Goal: Task Accomplishment & Management: Manage account settings

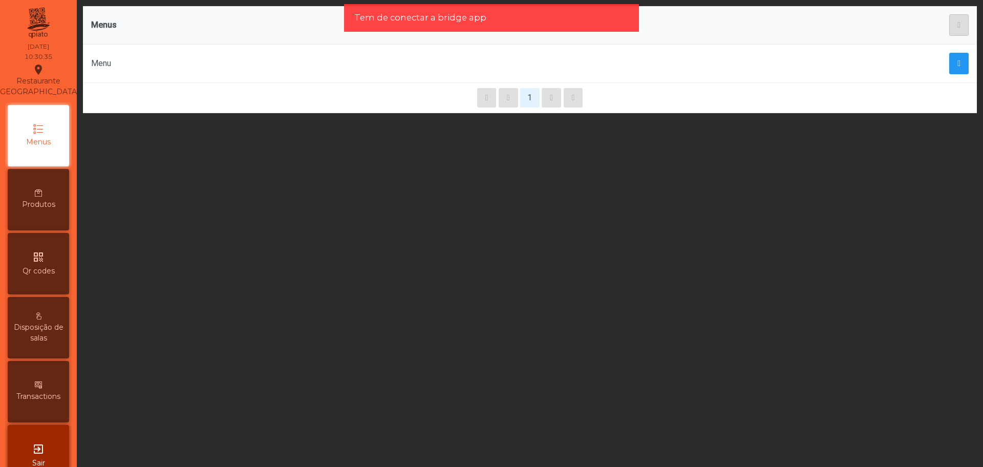
click at [33, 210] on span "Produtos" at bounding box center [38, 204] width 33 height 11
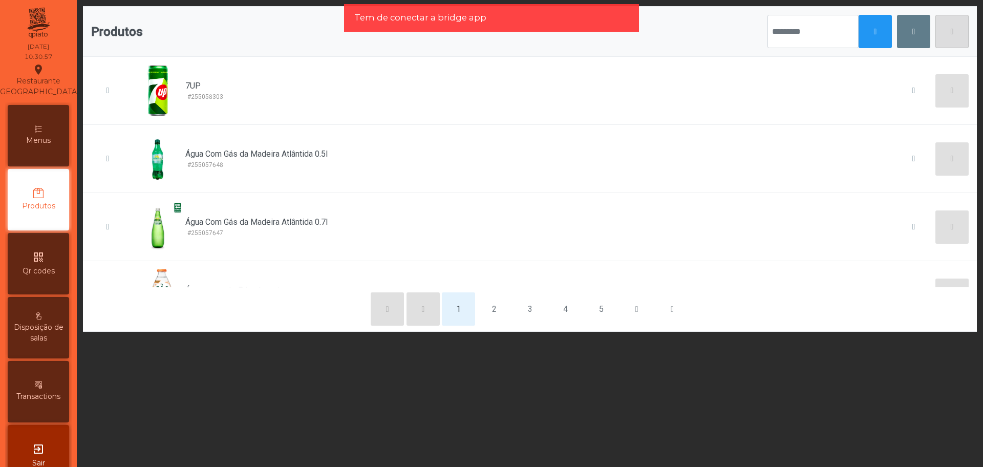
click at [36, 146] on span "Menus" at bounding box center [38, 140] width 25 height 11
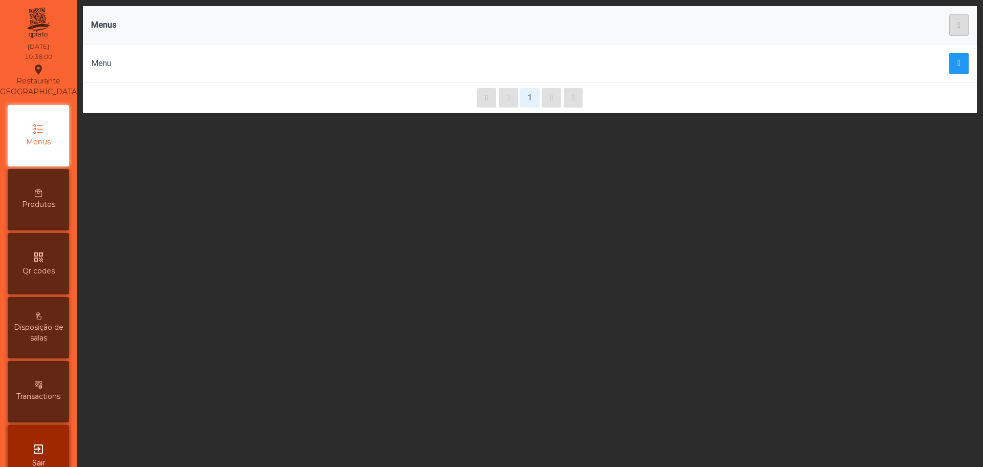
drag, startPoint x: 348, startPoint y: 151, endPoint x: 504, endPoint y: 245, distance: 181.6
click at [504, 245] on div "Menus Menu 1" at bounding box center [530, 233] width 906 height 467
click at [949, 63] on button "button" at bounding box center [958, 64] width 19 height 22
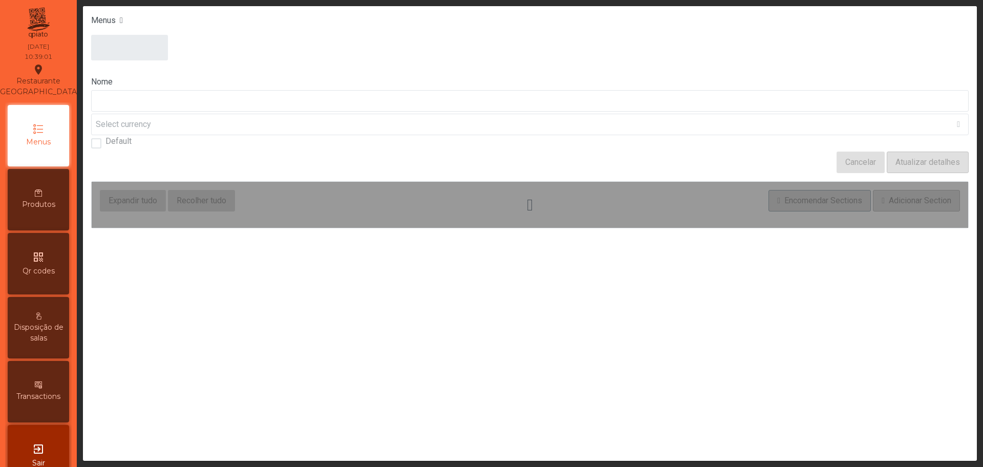
click at [949, 65] on div at bounding box center [529, 55] width 877 height 41
type input "****"
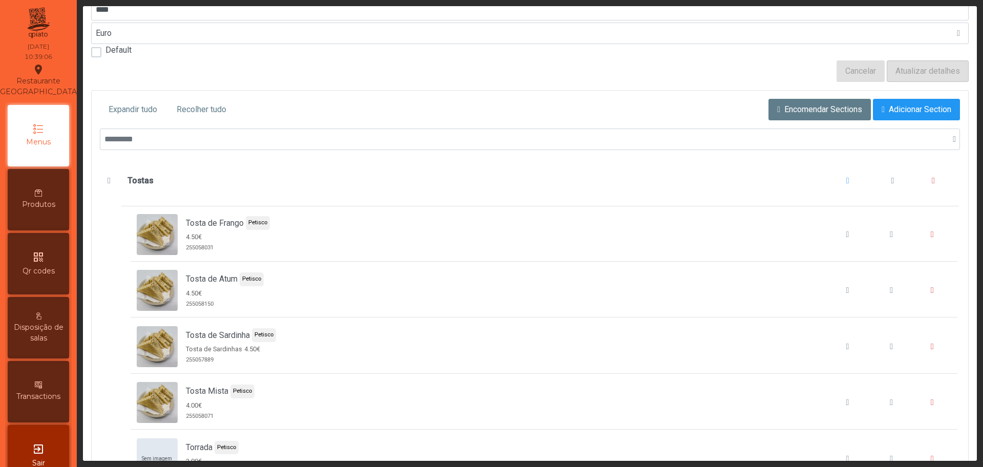
scroll to position [97, 0]
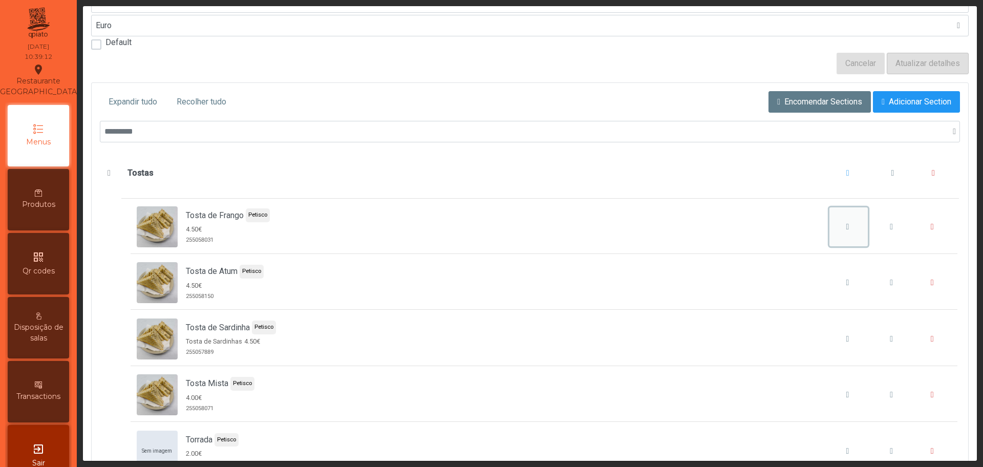
click at [846, 226] on icon "Tosta de Frango" at bounding box center [847, 227] width 3 height 8
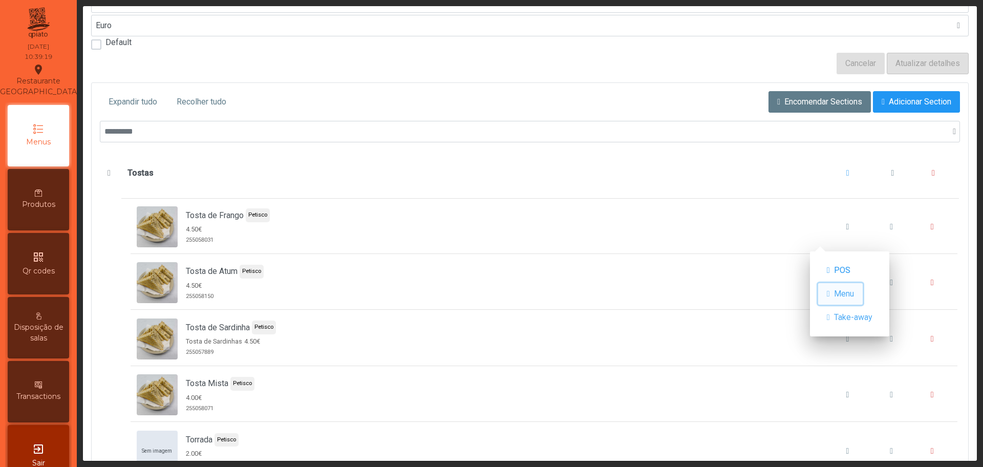
click at [839, 295] on span "Menu" at bounding box center [844, 294] width 20 height 12
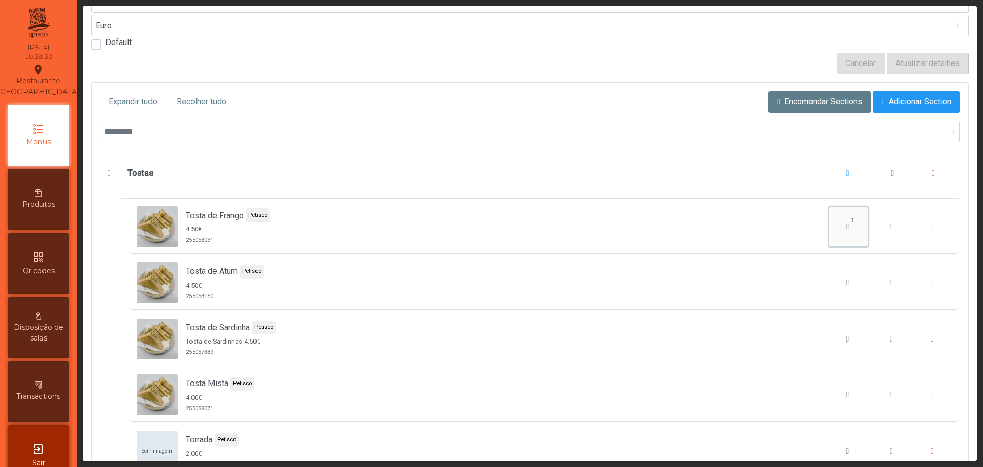
click at [846, 227] on icon "Tosta de Frango" at bounding box center [847, 227] width 3 height 8
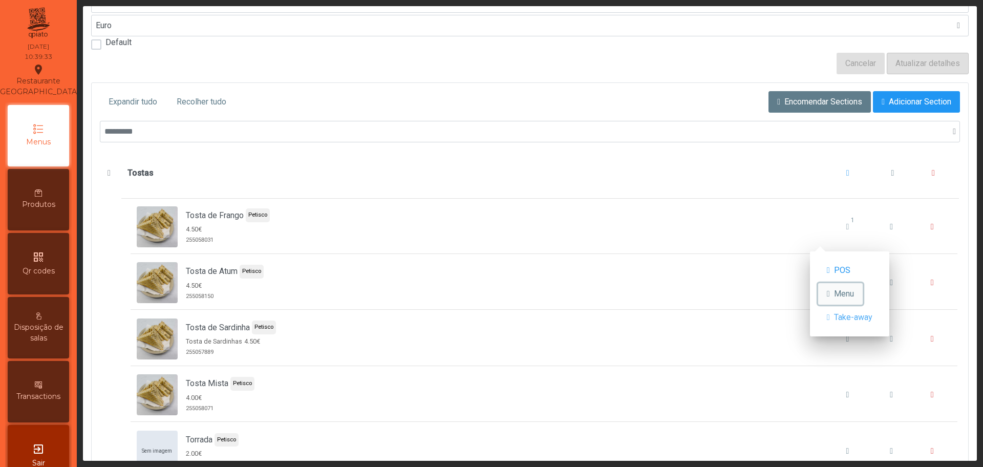
click at [830, 294] on span "button" at bounding box center [828, 294] width 3 height 8
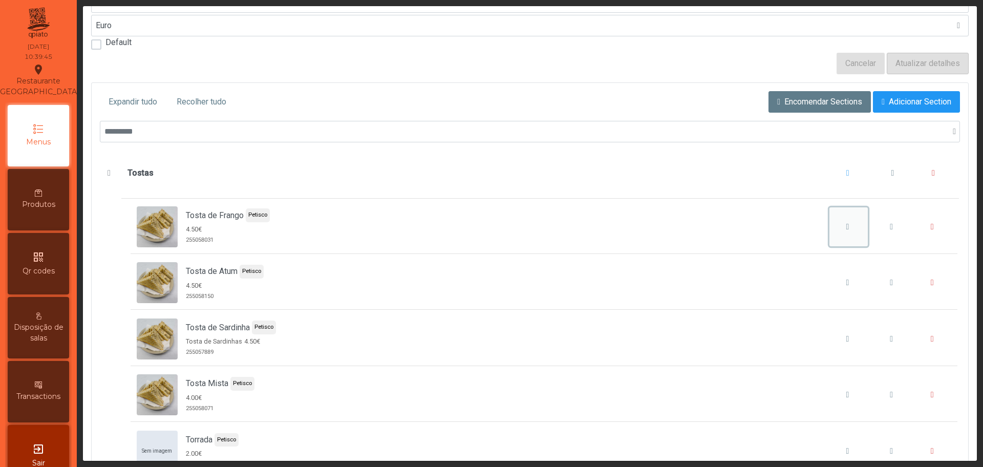
click at [846, 225] on icon "Tosta de Frango" at bounding box center [847, 227] width 3 height 8
click at [837, 218] on button "Tosta de Frango" at bounding box center [848, 226] width 39 height 39
click at [58, 272] on div "qr_code Qr codes" at bounding box center [38, 263] width 61 height 61
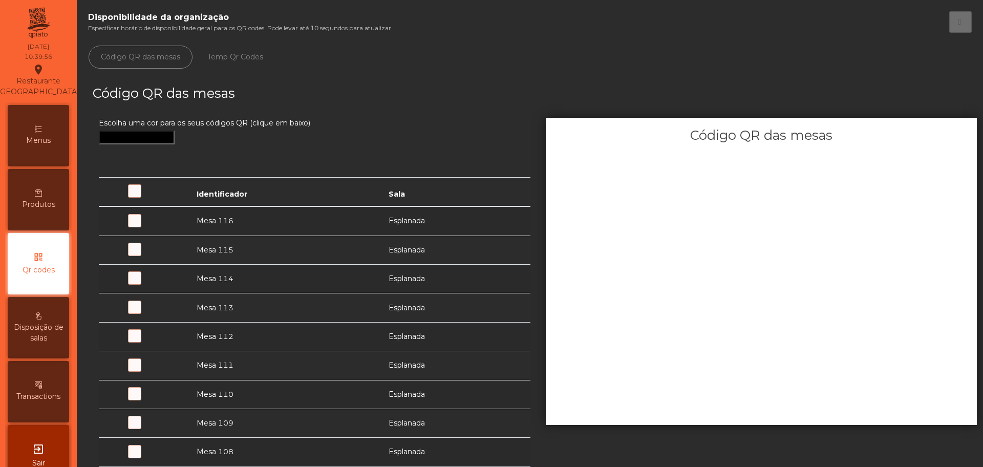
scroll to position [38, 0]
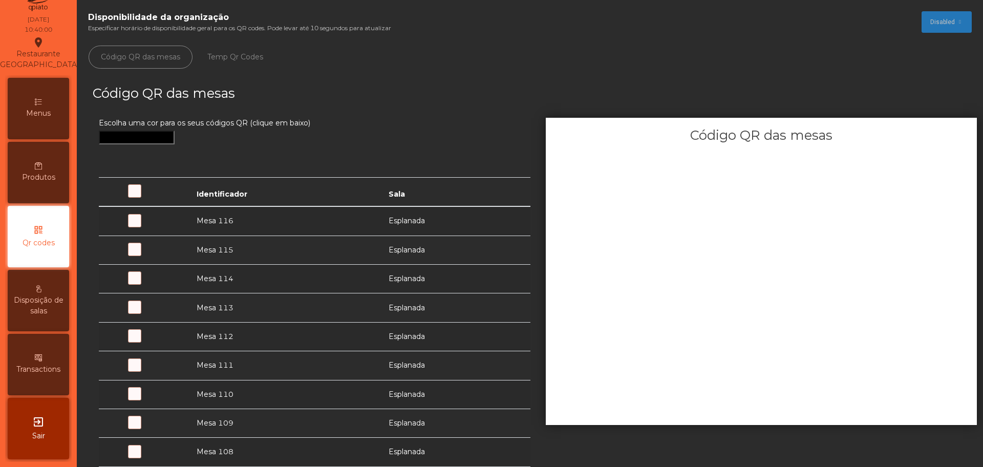
click at [905, 24] on div "Disponibilidade da organização Especificar horário de disponibilidade geral par…" at bounding box center [530, 22] width 884 height 22
click at [932, 20] on span "Disabled" at bounding box center [942, 21] width 25 height 9
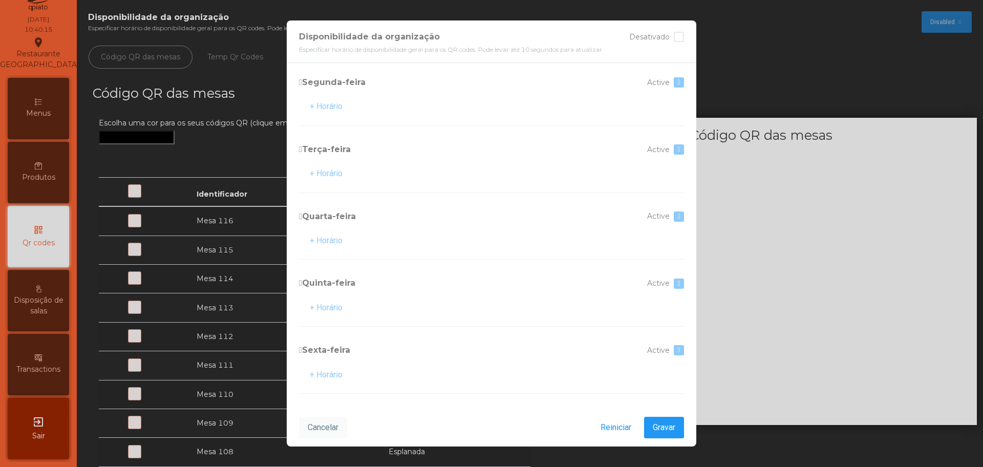
click at [312, 429] on span "Cancelar" at bounding box center [323, 427] width 31 height 12
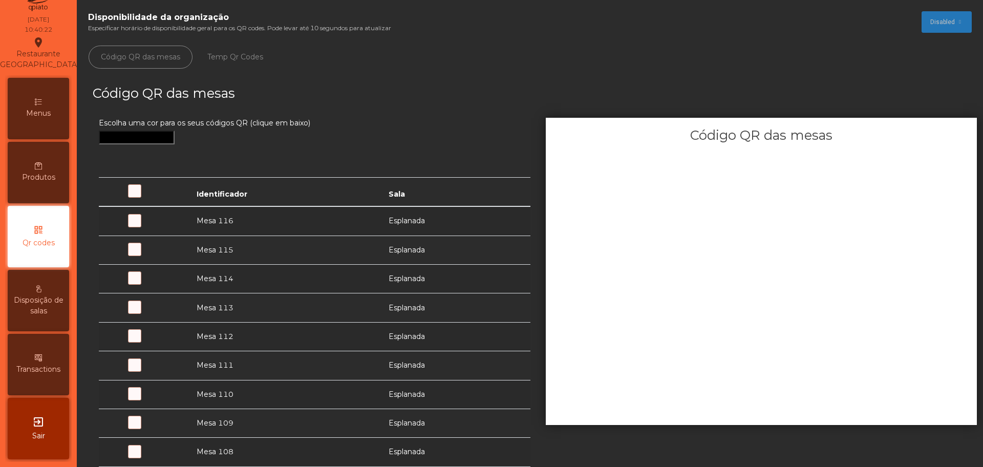
click at [38, 125] on div "Menus" at bounding box center [38, 108] width 61 height 61
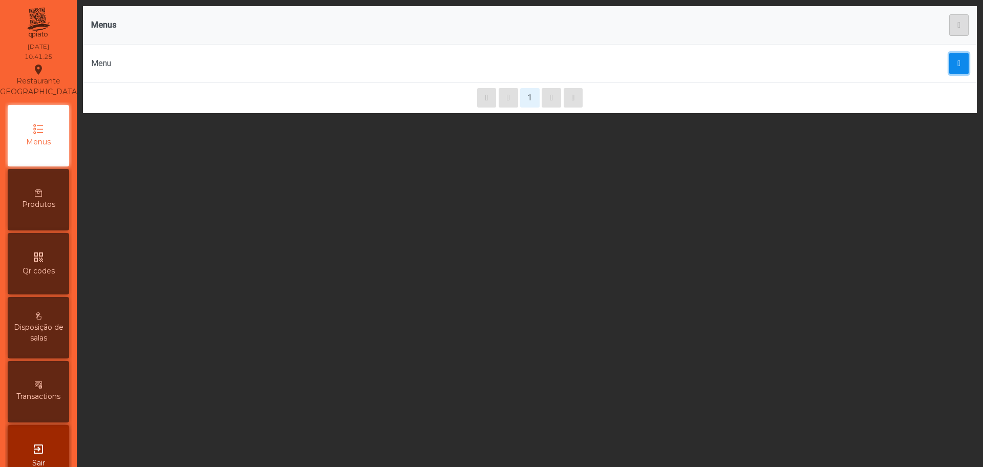
click at [957, 60] on span "button" at bounding box center [958, 63] width 3 height 8
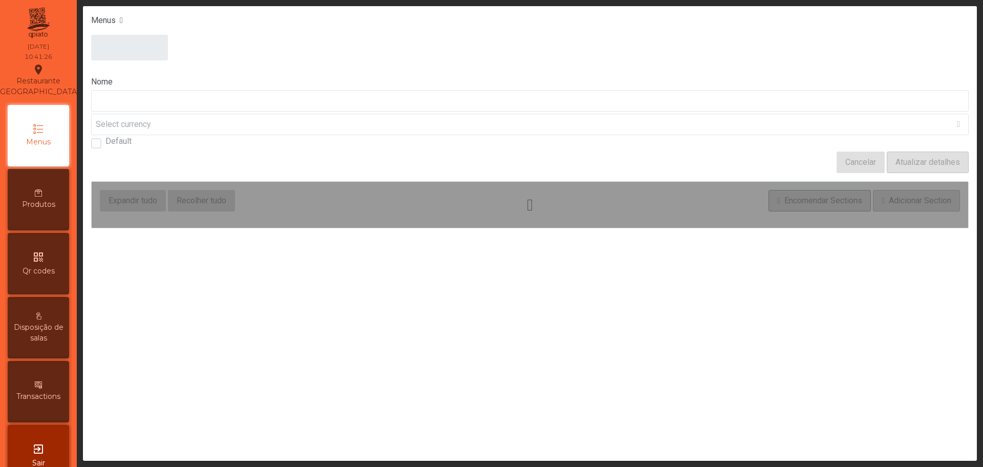
type input "****"
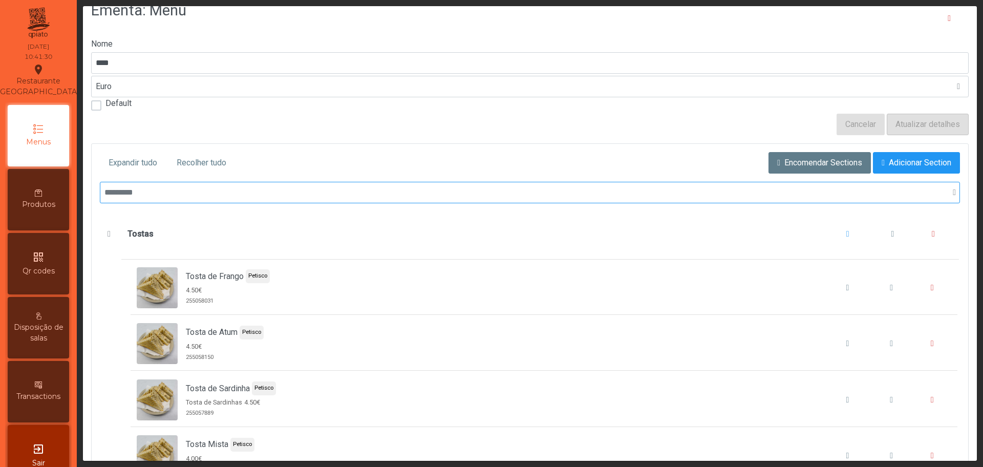
scroll to position [37, 0]
click at [872, 294] on button "Tosta de Frango" at bounding box center [891, 286] width 39 height 39
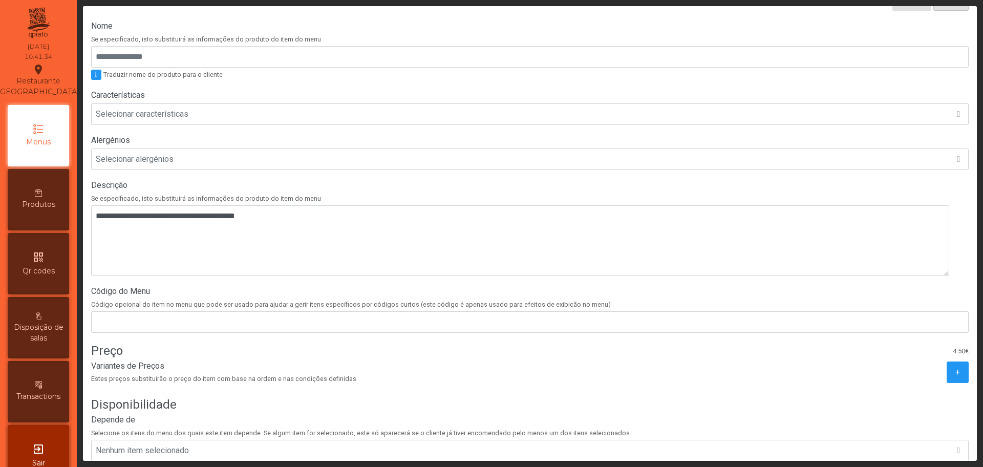
scroll to position [178, 0]
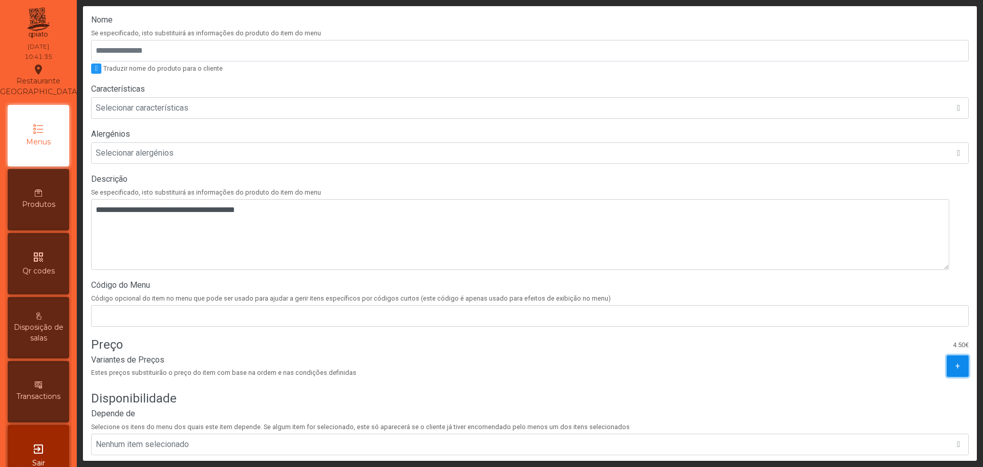
click at [955, 368] on span "+" at bounding box center [957, 366] width 5 height 12
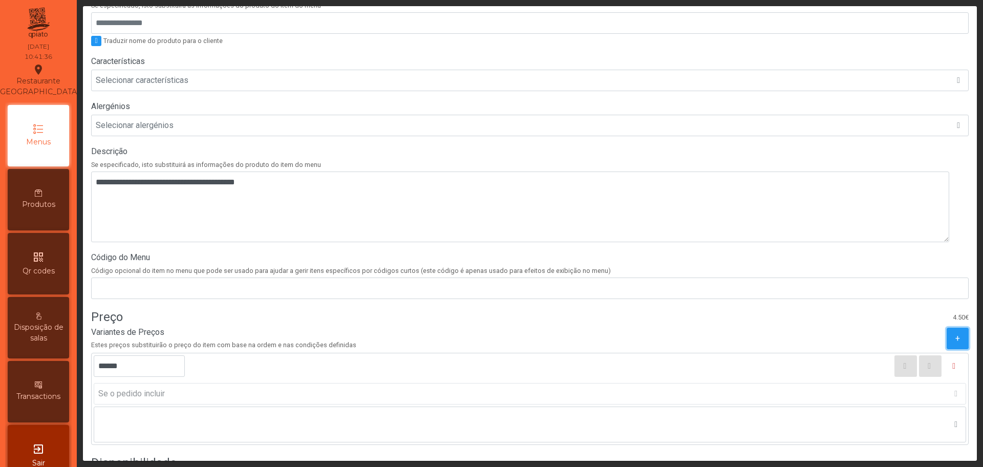
scroll to position [206, 0]
click at [108, 370] on input "******" at bounding box center [139, 366] width 91 height 22
type input "******"
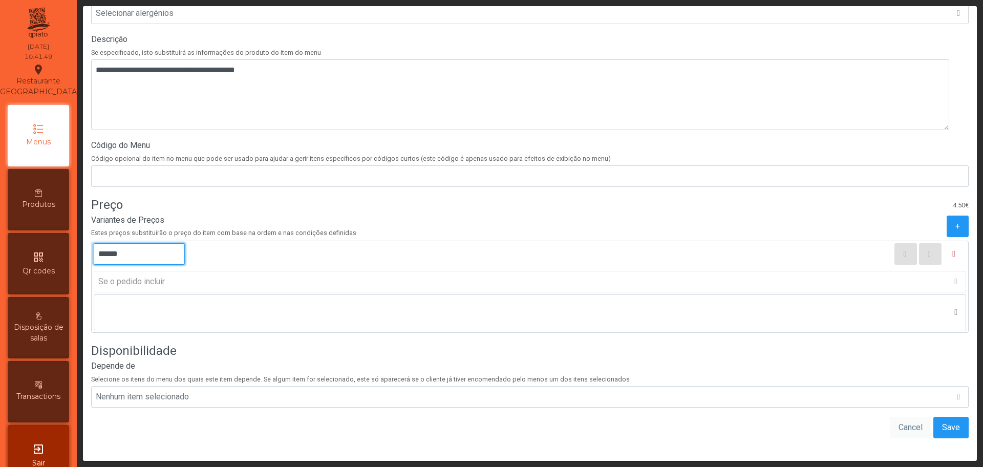
scroll to position [330, 0]
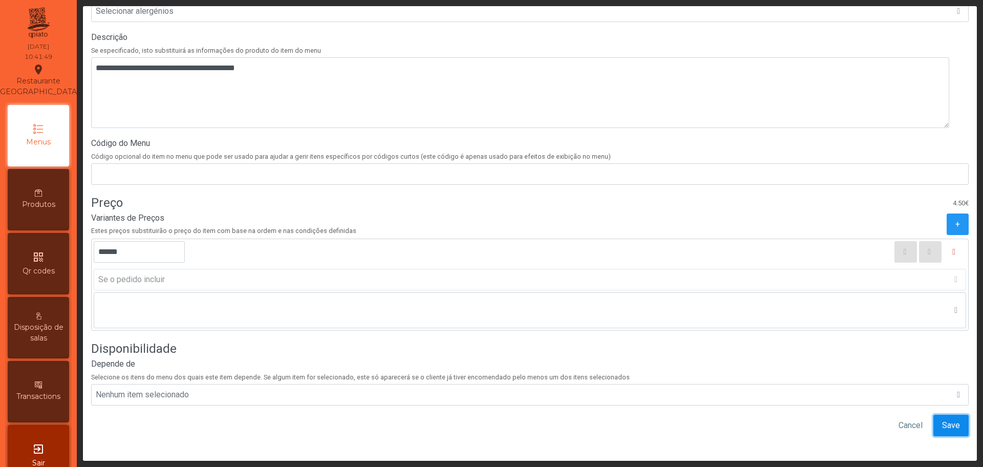
click at [942, 419] on span "Save" at bounding box center [951, 425] width 18 height 12
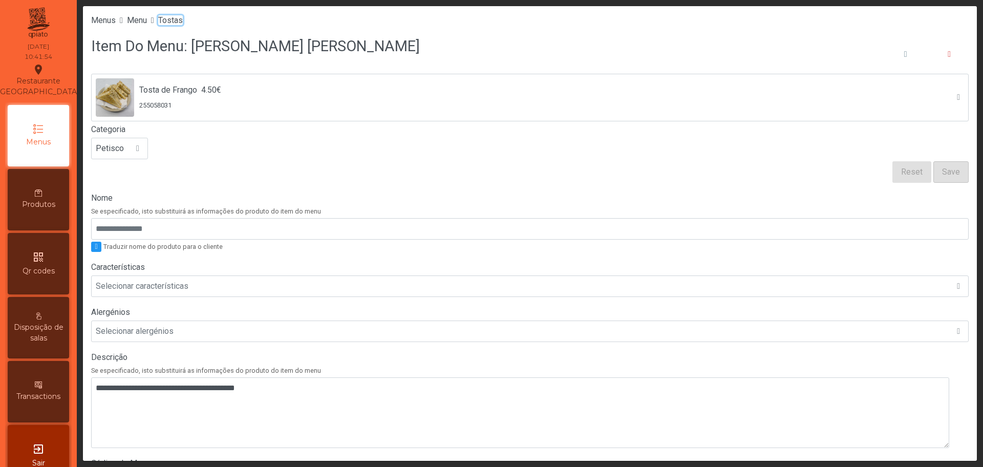
click at [181, 21] on span "Tostas" at bounding box center [170, 20] width 25 height 10
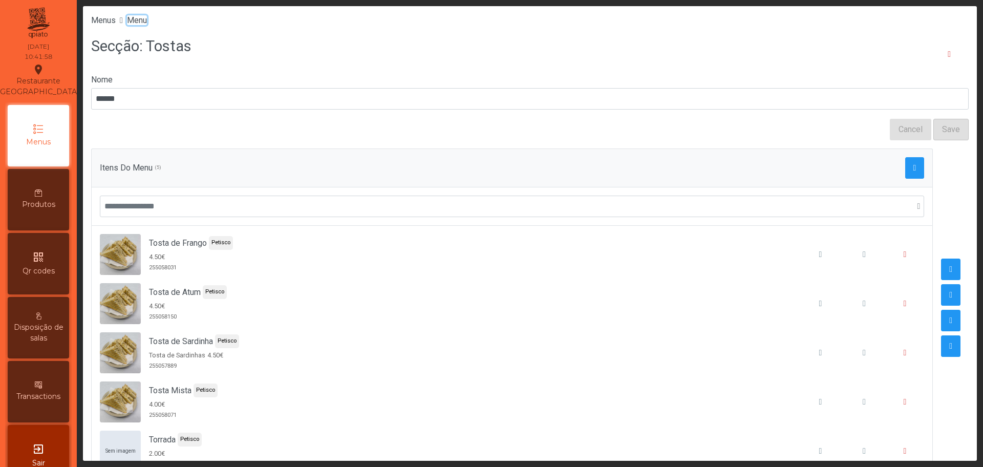
click at [143, 18] on span "Menu" at bounding box center [137, 20] width 20 height 10
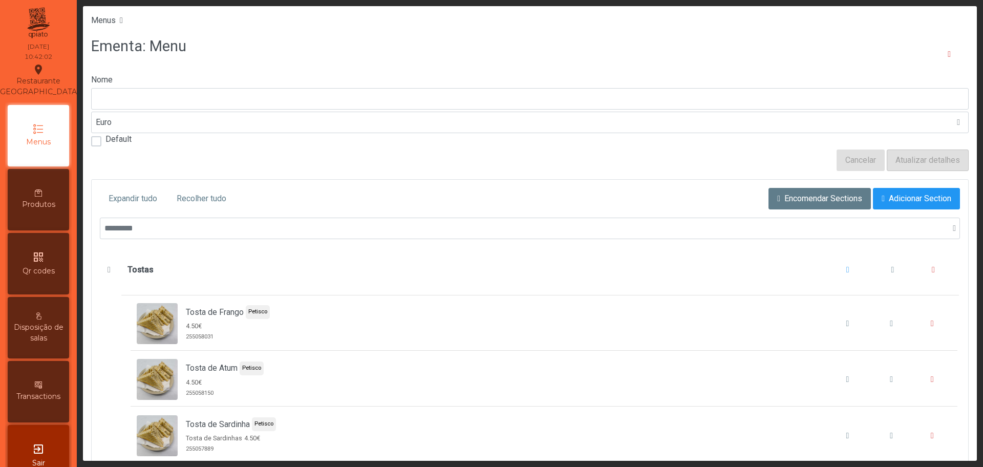
type input "****"
click at [201, 201] on span "Recolher tudo" at bounding box center [202, 198] width 50 height 12
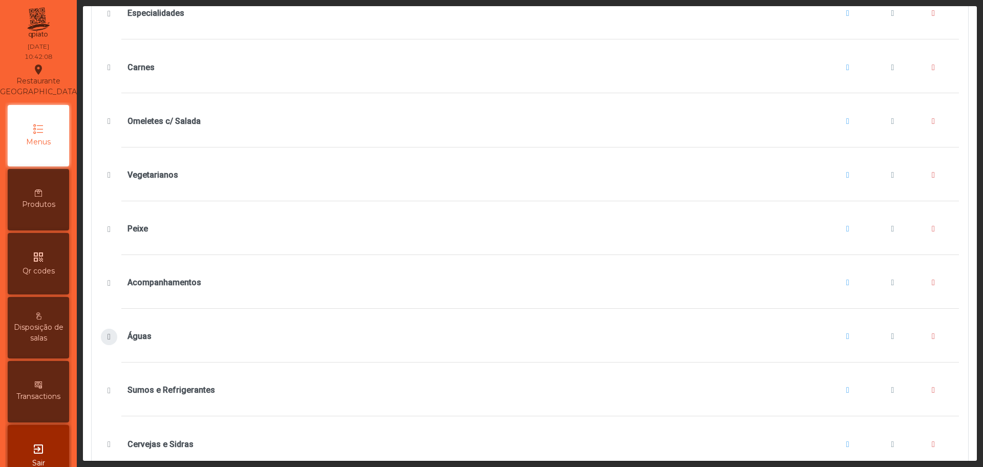
scroll to position [579, 0]
click at [105, 336] on span "Águas" at bounding box center [109, 336] width 11 height 8
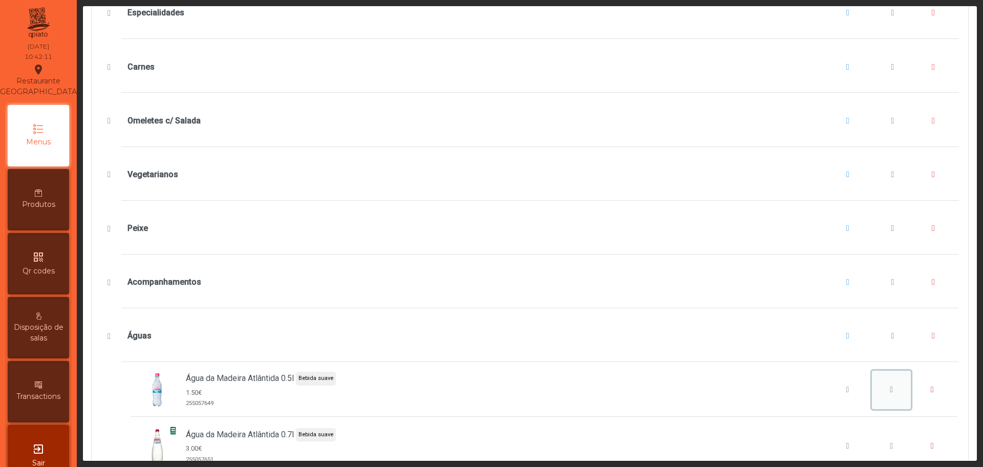
click at [890, 389] on span "Água da Madeira Atlântida 0.5l" at bounding box center [891, 389] width 3 height 8
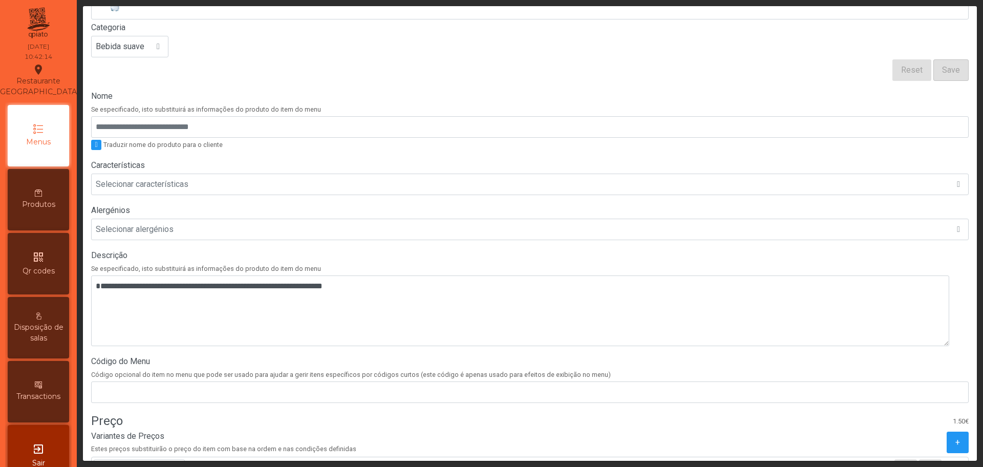
scroll to position [142, 0]
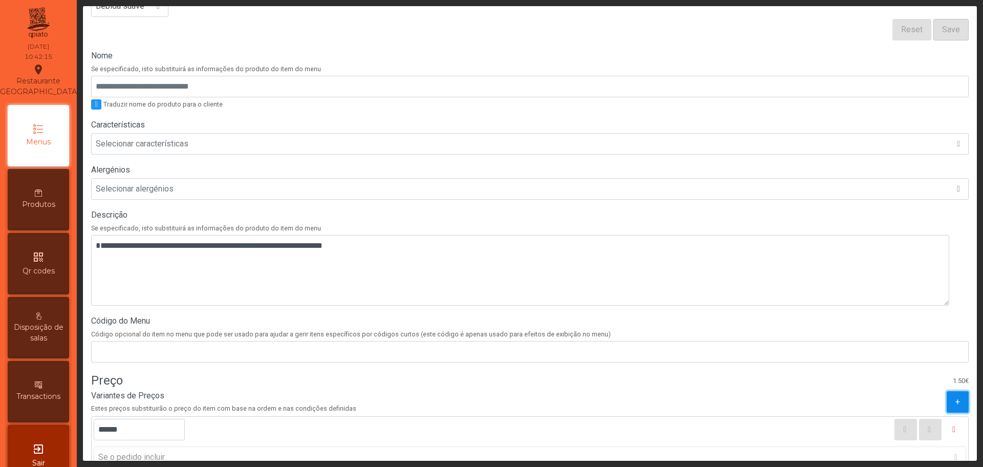
click at [955, 403] on span "+" at bounding box center [957, 402] width 5 height 12
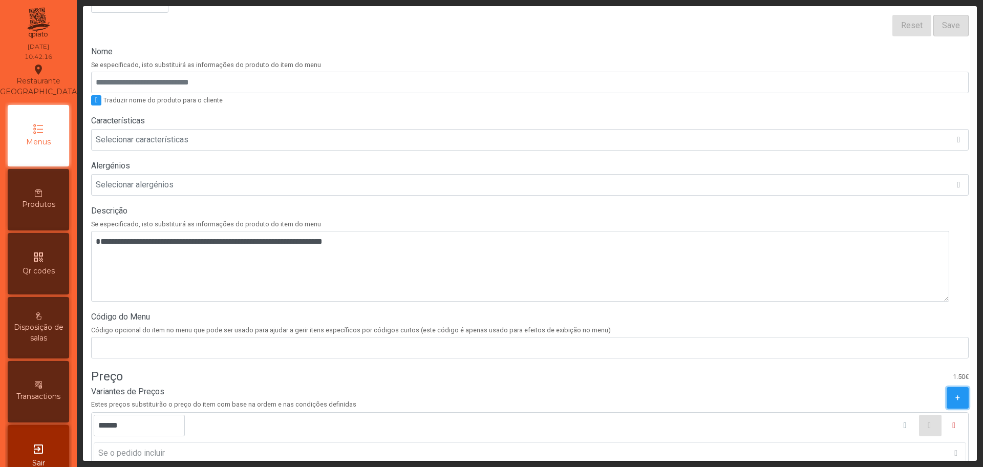
scroll to position [149, 0]
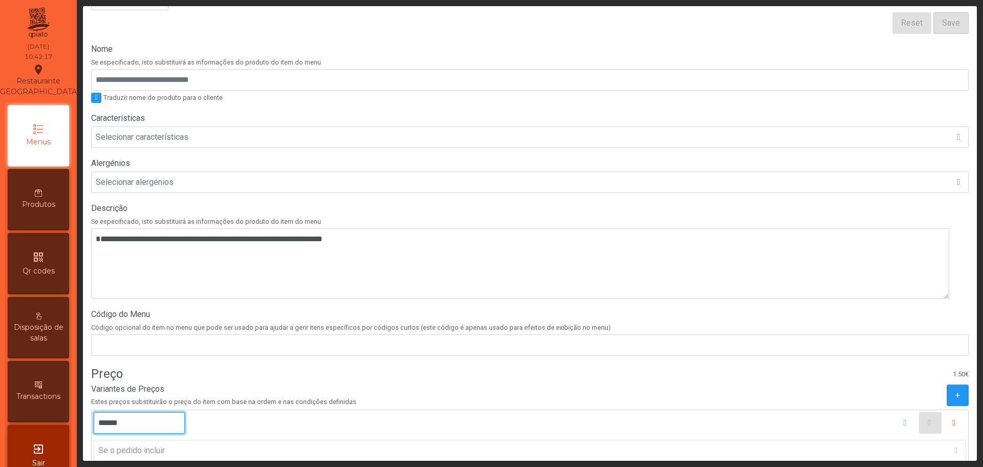
click at [99, 419] on input "******" at bounding box center [139, 423] width 91 height 22
type input "******"
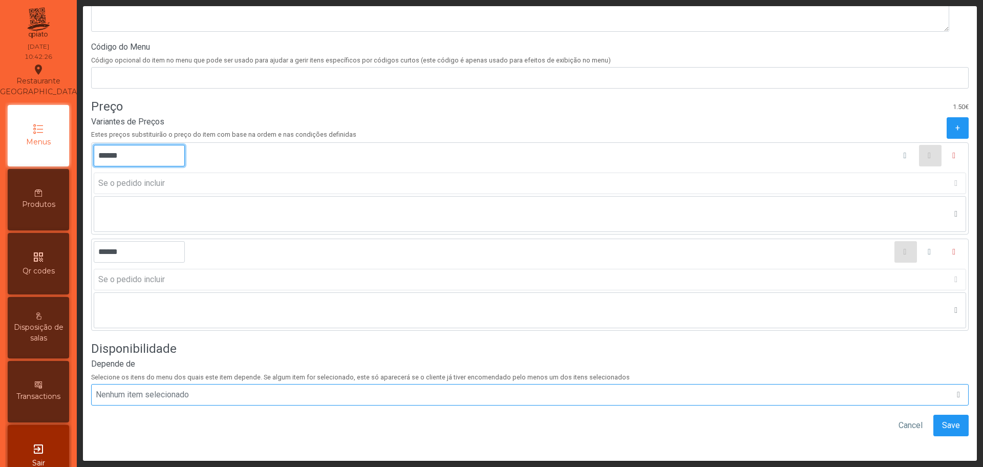
scroll to position [426, 0]
click at [942, 419] on span "Save" at bounding box center [951, 425] width 18 height 12
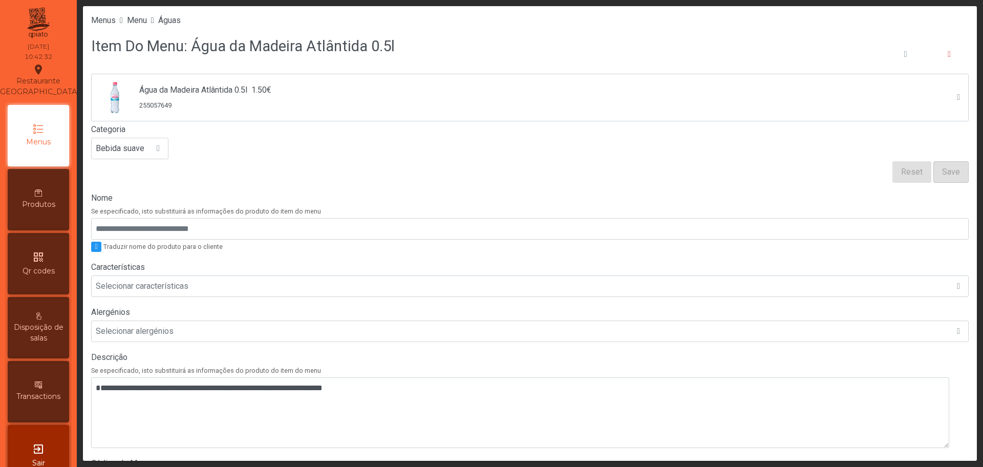
click at [52, 262] on div "qr_code Qr codes" at bounding box center [38, 263] width 61 height 61
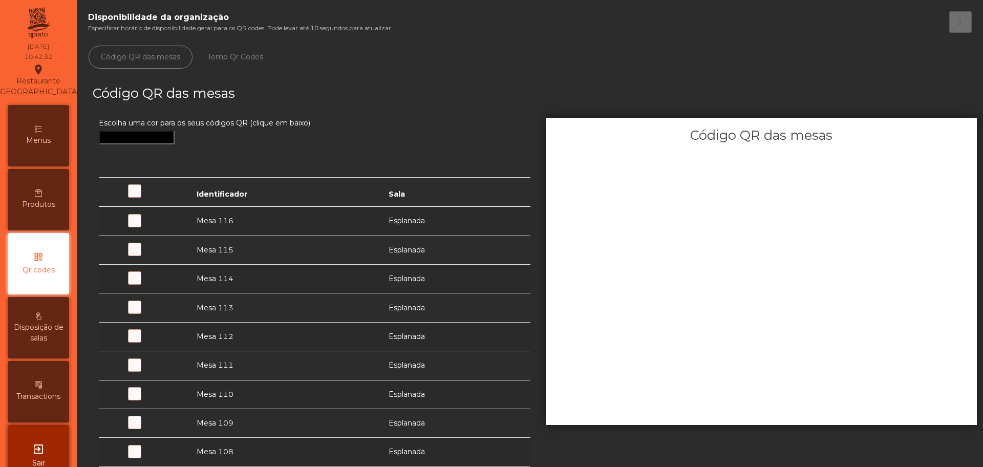
scroll to position [38, 0]
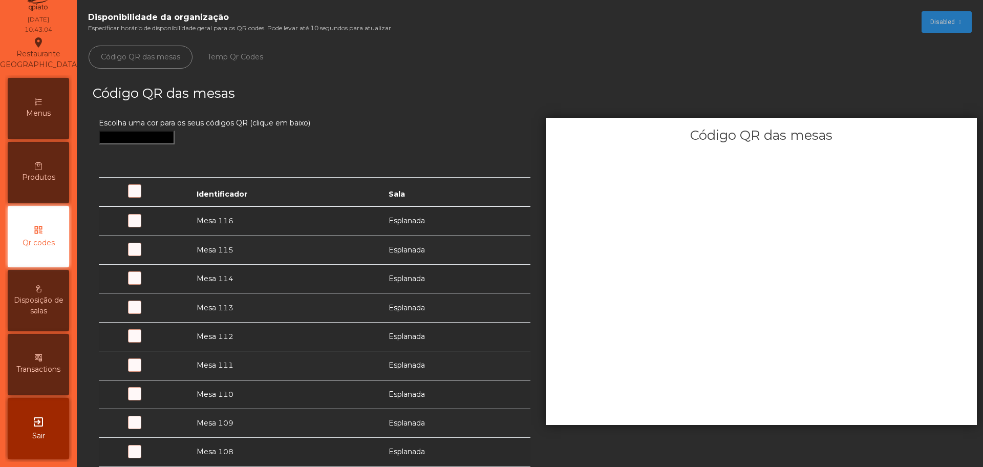
click at [154, 226] on span at bounding box center [154, 226] width 0 height 0
click at [51, 116] on span "Menus" at bounding box center [38, 113] width 25 height 11
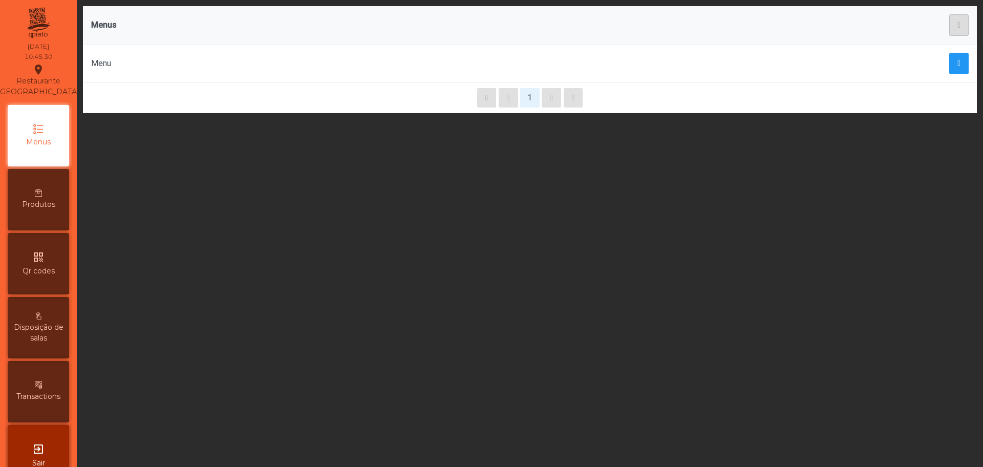
click at [54, 209] on div "Produtos" at bounding box center [38, 199] width 61 height 61
click at [56, 448] on div "exit_to_app Sair" at bounding box center [38, 455] width 61 height 61
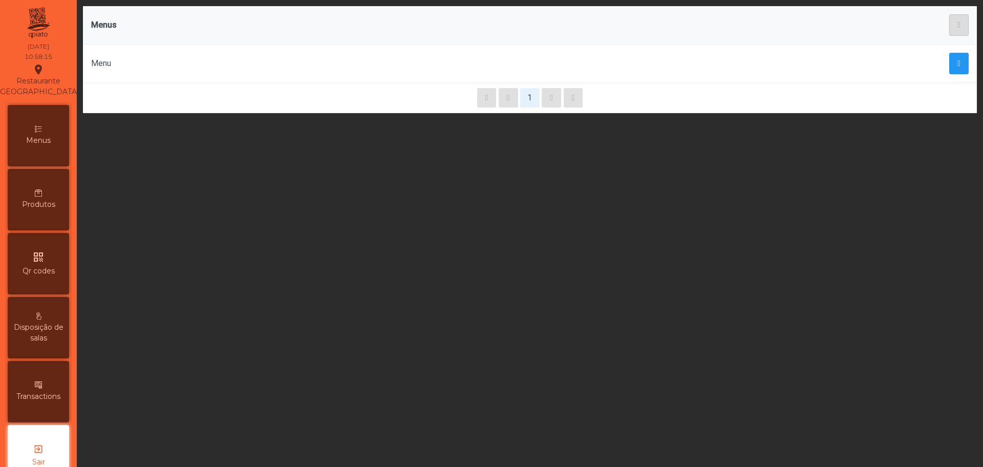
scroll to position [38, 0]
